Goal: Complete application form: Complete application form

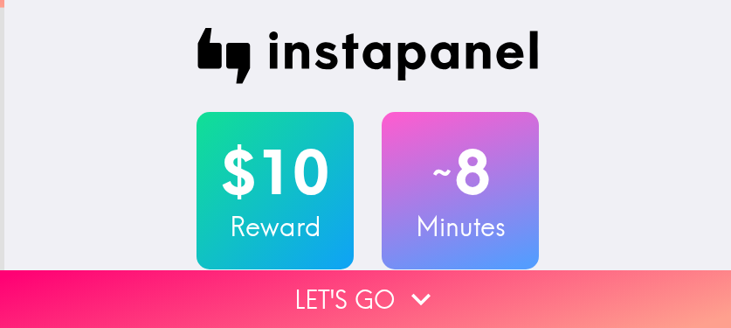
scroll to position [87, 0]
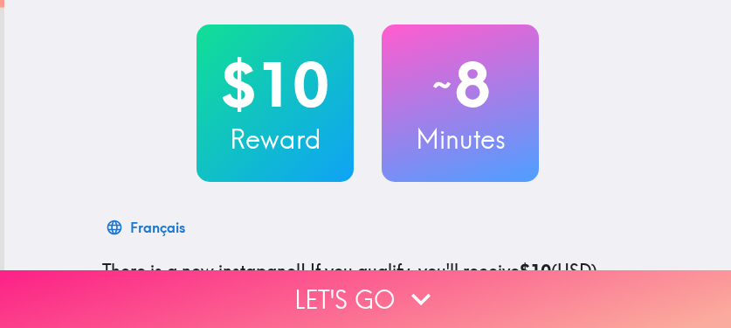
drag, startPoint x: 0, startPoint y: 0, endPoint x: 557, endPoint y: 286, distance: 625.7
click at [557, 286] on button "Let's go" at bounding box center [365, 299] width 731 height 58
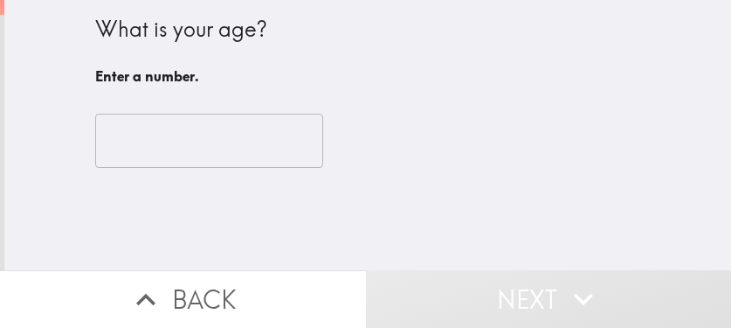
click at [186, 138] on input "number" at bounding box center [209, 141] width 228 height 54
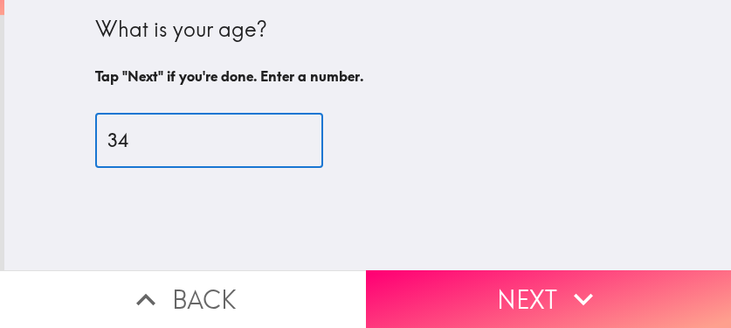
type input "34"
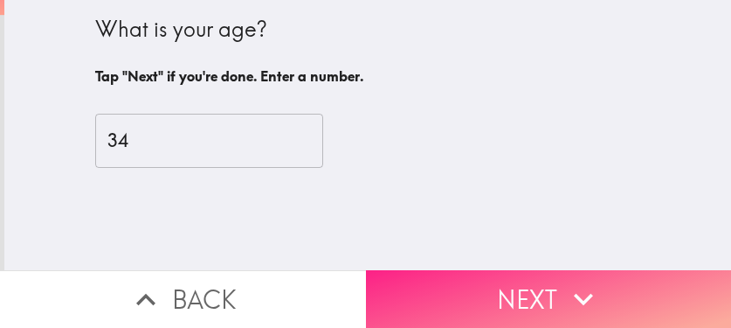
click at [517, 275] on button "Next" at bounding box center [549, 299] width 366 height 58
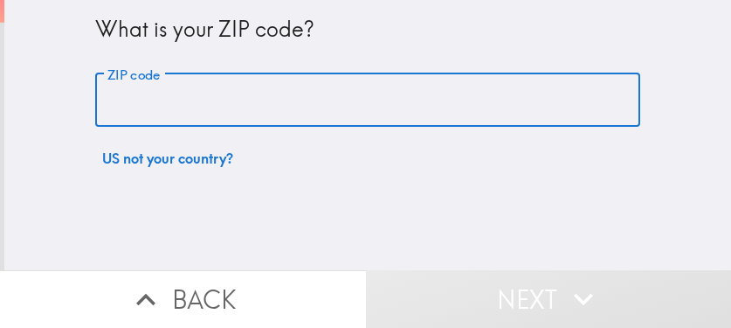
click at [430, 109] on input "ZIP code" at bounding box center [367, 100] width 545 height 54
paste input "33621"
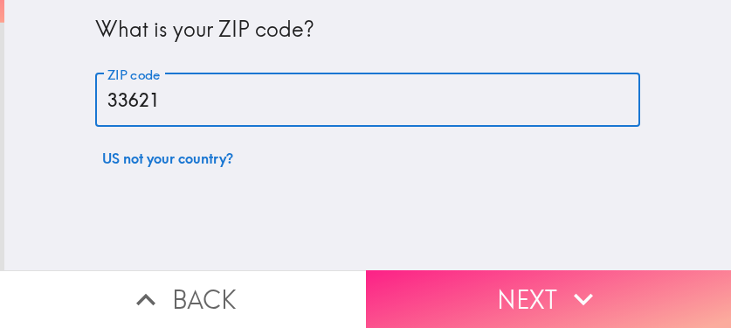
type input "33621"
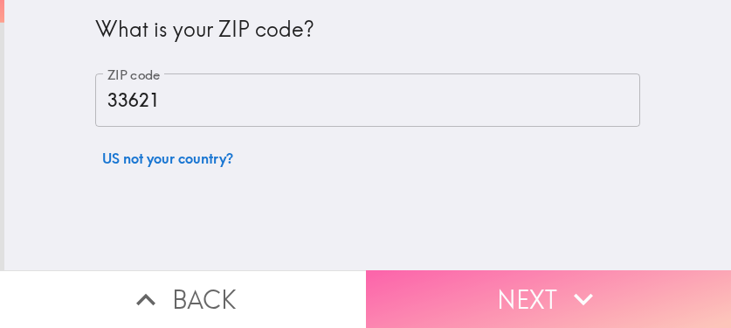
click at [551, 294] on button "Next" at bounding box center [549, 299] width 366 height 58
